Goal: Task Accomplishment & Management: Manage account settings

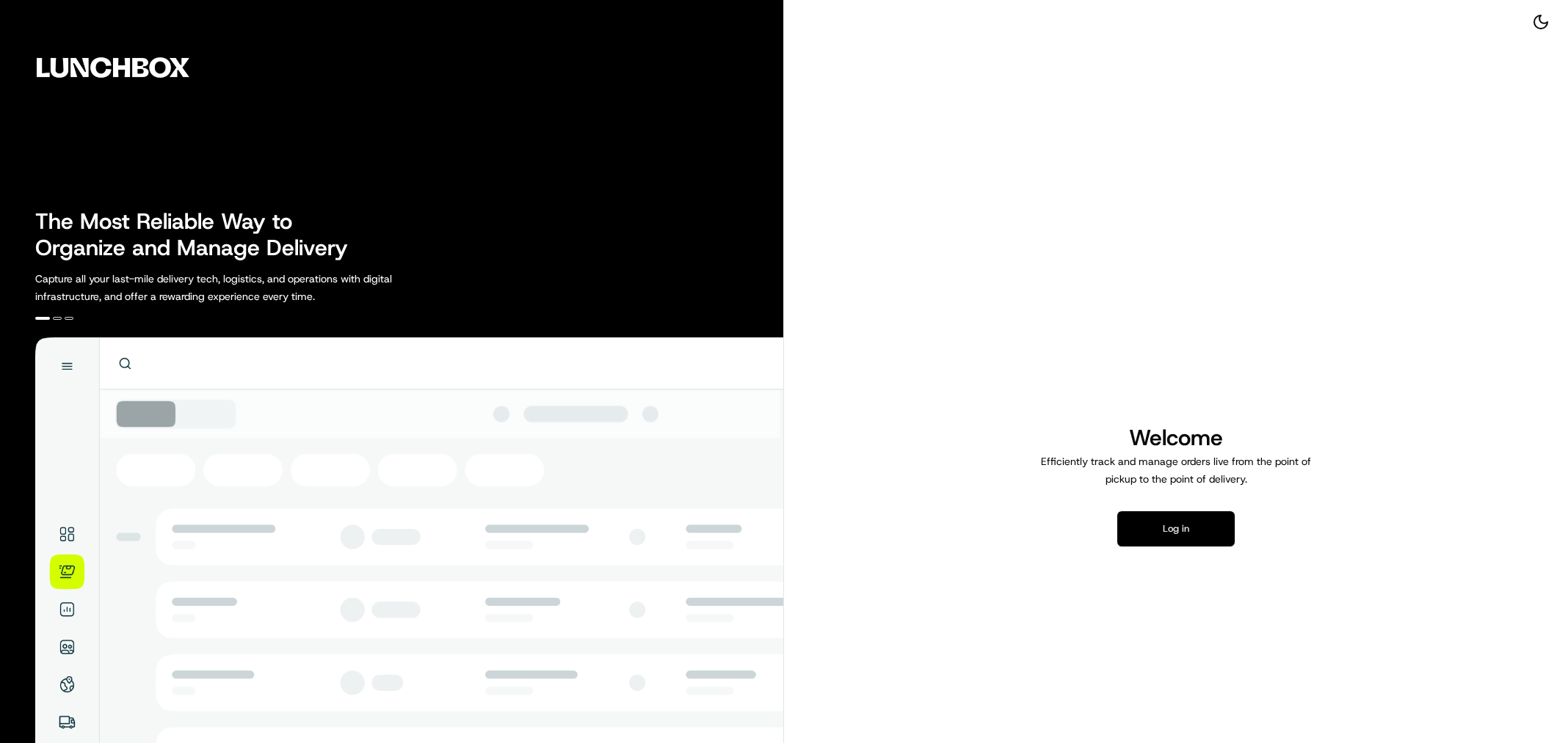
click at [1213, 516] on button "Log in" at bounding box center [1176, 529] width 118 height 35
